Goal: Information Seeking & Learning: Learn about a topic

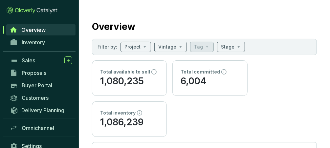
click at [45, 32] on span "Overview" at bounding box center [33, 30] width 24 height 7
click at [40, 43] on span "Inventory" at bounding box center [33, 42] width 23 height 7
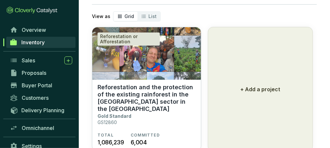
scroll to position [35, 0]
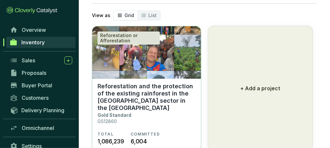
click at [141, 62] on img at bounding box center [146, 52] width 109 height 52
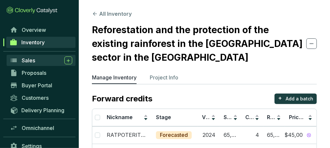
click at [43, 55] on link "Sales" at bounding box center [41, 60] width 69 height 11
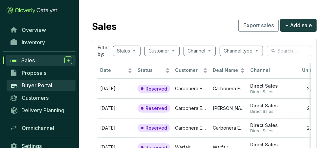
click at [43, 80] on link "Buyer Portal" at bounding box center [41, 85] width 69 height 11
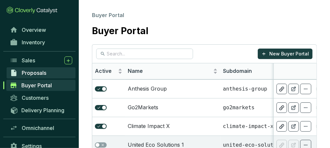
click at [43, 75] on span "Proposals" at bounding box center [34, 73] width 25 height 7
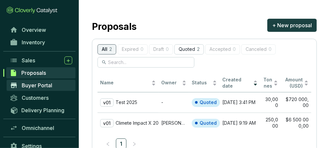
click at [43, 88] on span "Buyer Portal" at bounding box center [37, 85] width 30 height 7
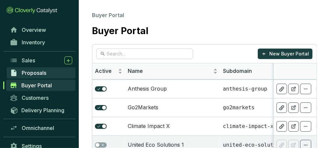
click at [35, 75] on span "Proposals" at bounding box center [34, 73] width 25 height 7
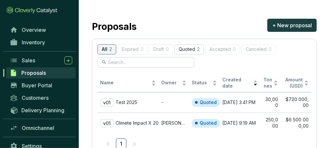
scroll to position [22, 0]
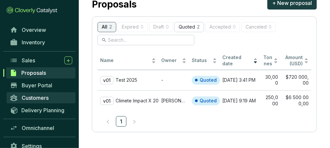
click at [41, 94] on span "Customers" at bounding box center [35, 97] width 27 height 7
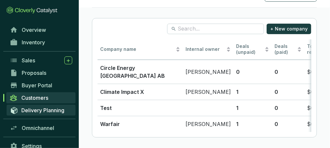
click at [35, 113] on span "Delivery Planning" at bounding box center [42, 110] width 43 height 7
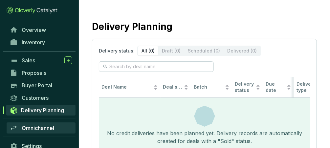
click at [42, 127] on span "Omnichannel" at bounding box center [38, 128] width 32 height 7
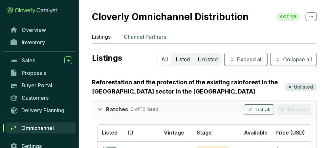
click at [143, 39] on p "Channel Partners" at bounding box center [145, 37] width 42 height 8
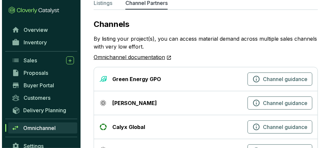
scroll to position [37, 0]
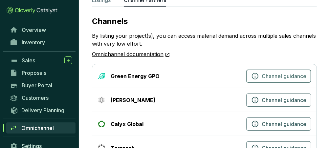
click at [255, 74] on icon "button" at bounding box center [255, 76] width 8 height 8
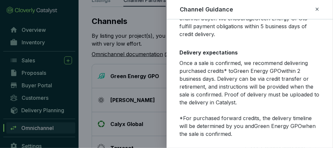
scroll to position [149, 0]
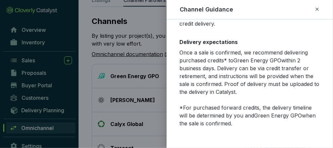
click at [317, 10] on icon at bounding box center [317, 9] width 3 height 3
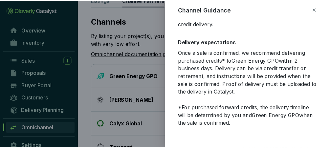
scroll to position [133, 0]
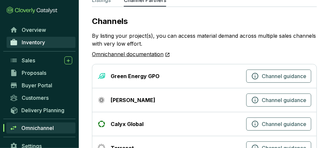
click at [41, 43] on span "Inventory" at bounding box center [33, 42] width 23 height 7
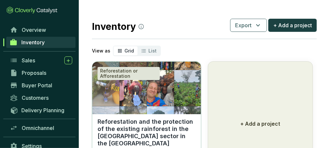
click at [143, 94] on img at bounding box center [146, 88] width 109 height 52
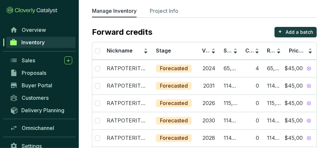
scroll to position [67, 0]
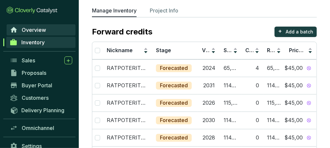
click at [38, 27] on span "Overview" at bounding box center [34, 30] width 24 height 7
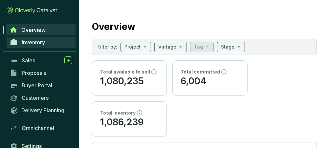
click at [33, 44] on span "Inventory" at bounding box center [33, 42] width 23 height 7
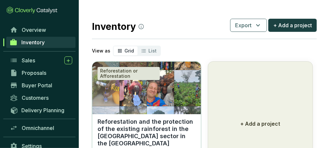
click at [146, 96] on img at bounding box center [146, 88] width 109 height 52
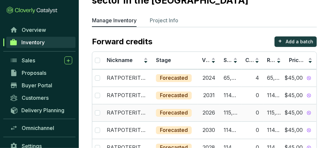
scroll to position [59, 0]
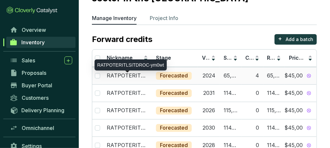
click at [137, 74] on p "RATPOTERITLSITDROC-ym0wt" at bounding box center [127, 75] width 41 height 7
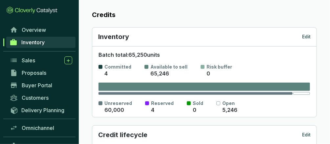
scroll to position [109, 0]
